Goal: Understand process/instructions

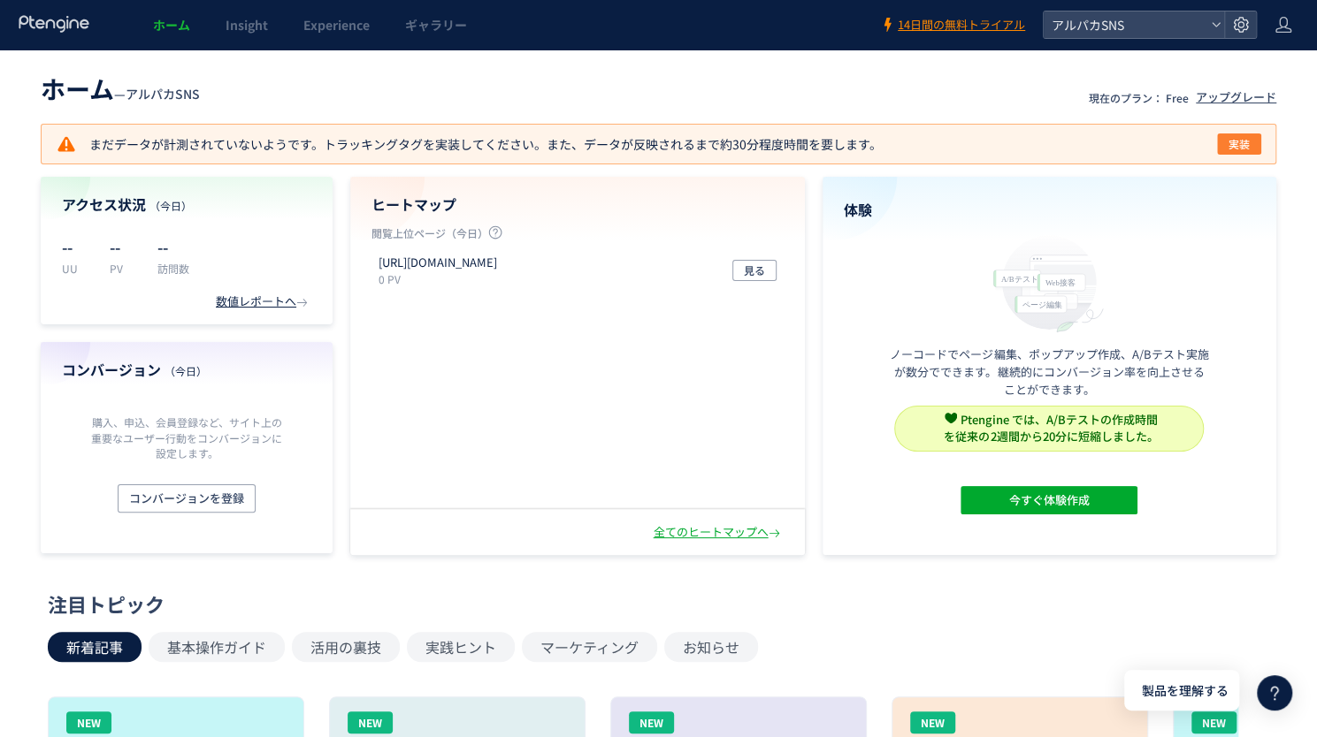
click at [1234, 142] on span "実装" at bounding box center [1238, 144] width 21 height 21
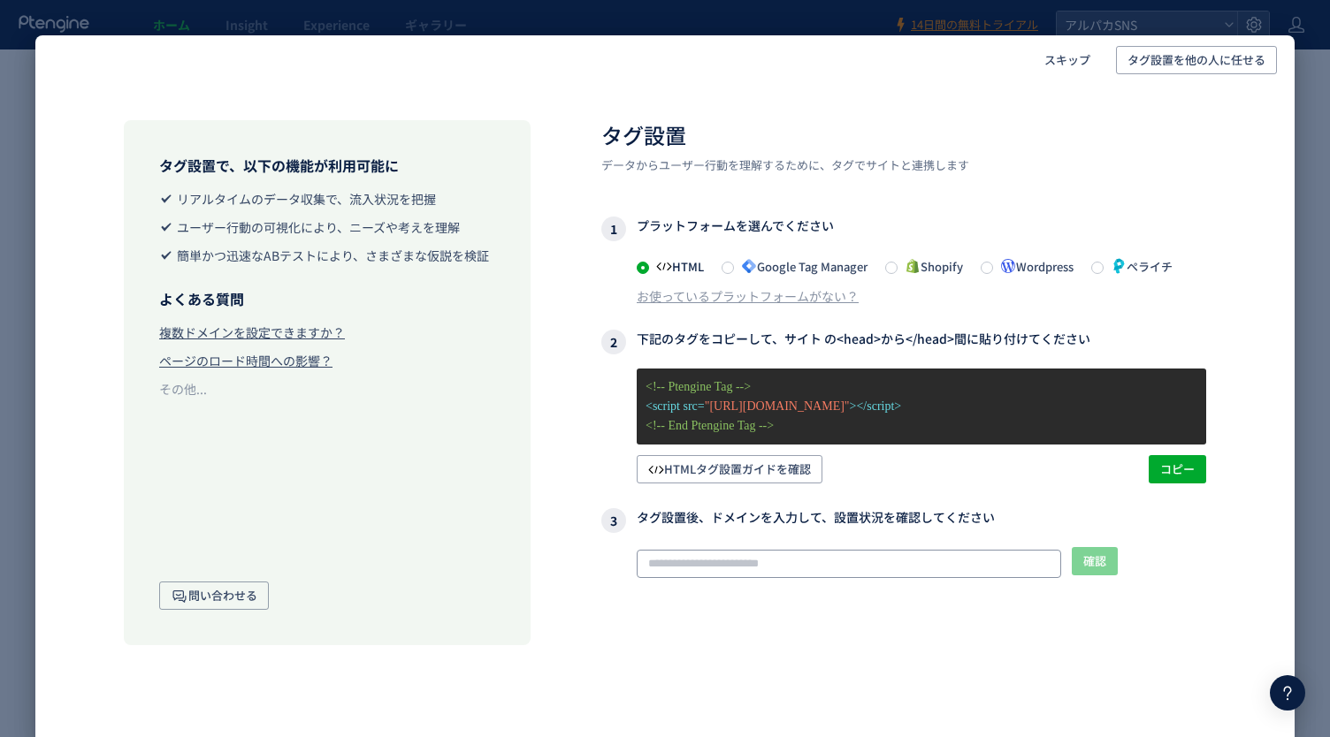
click at [920, 568] on input "text" at bounding box center [849, 564] width 424 height 28
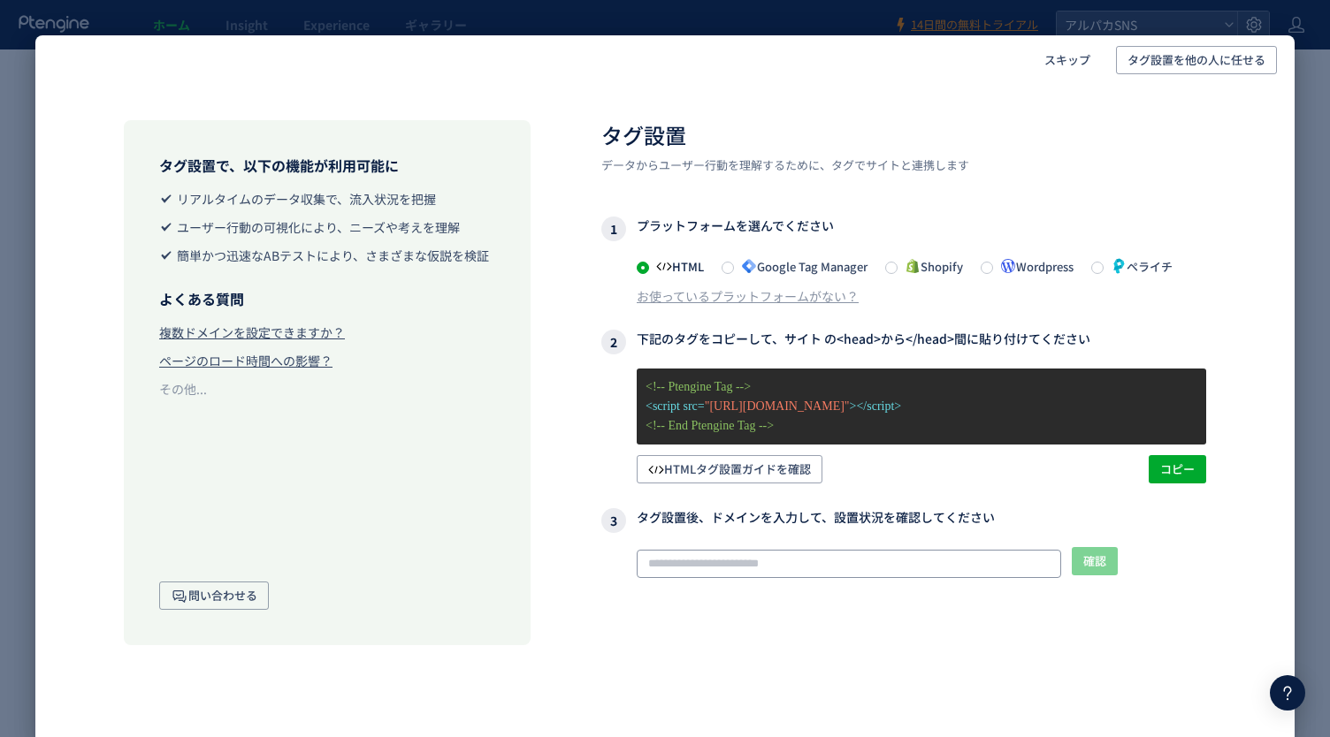
click at [920, 568] on input "text" at bounding box center [849, 564] width 424 height 28
click at [729, 259] on label "Google Tag Manager" at bounding box center [795, 266] width 146 height 21
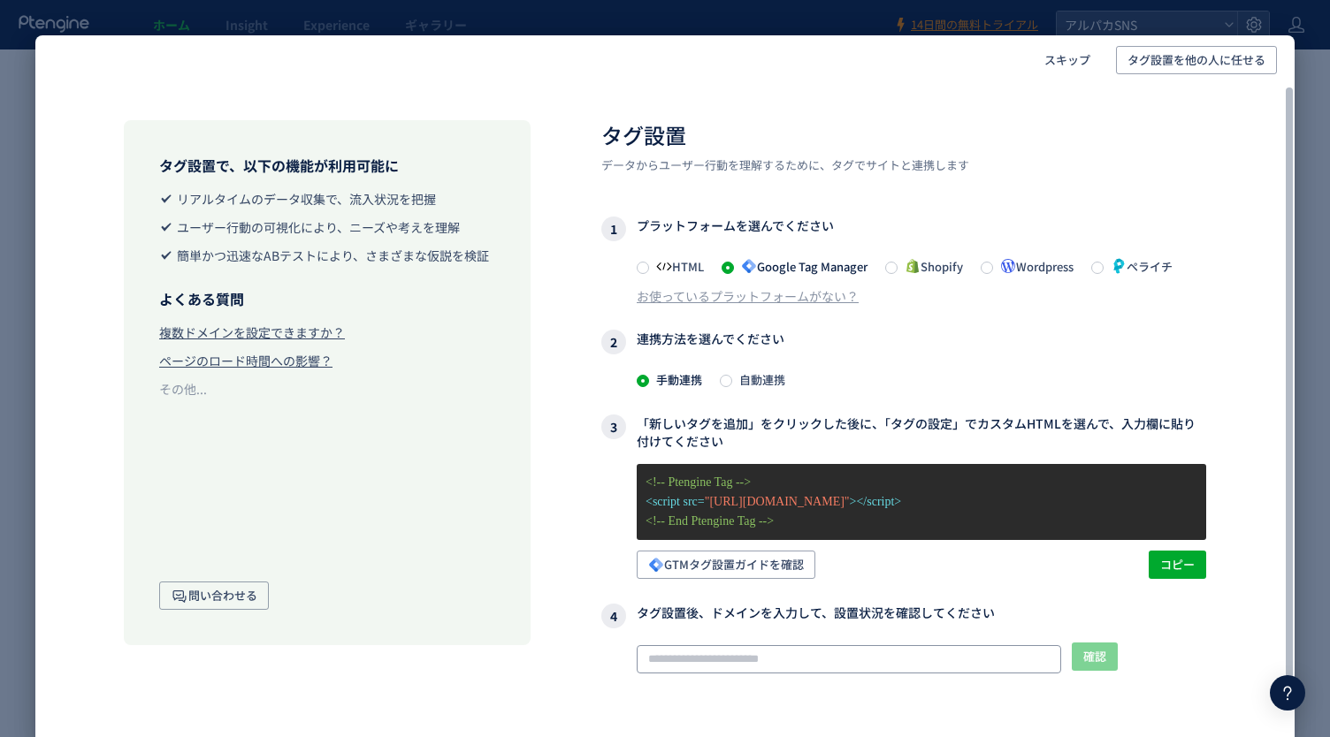
click at [795, 655] on input "text" at bounding box center [849, 659] width 424 height 28
click at [791, 659] on input "text" at bounding box center [849, 659] width 424 height 28
